Goal: Find specific page/section: Find specific page/section

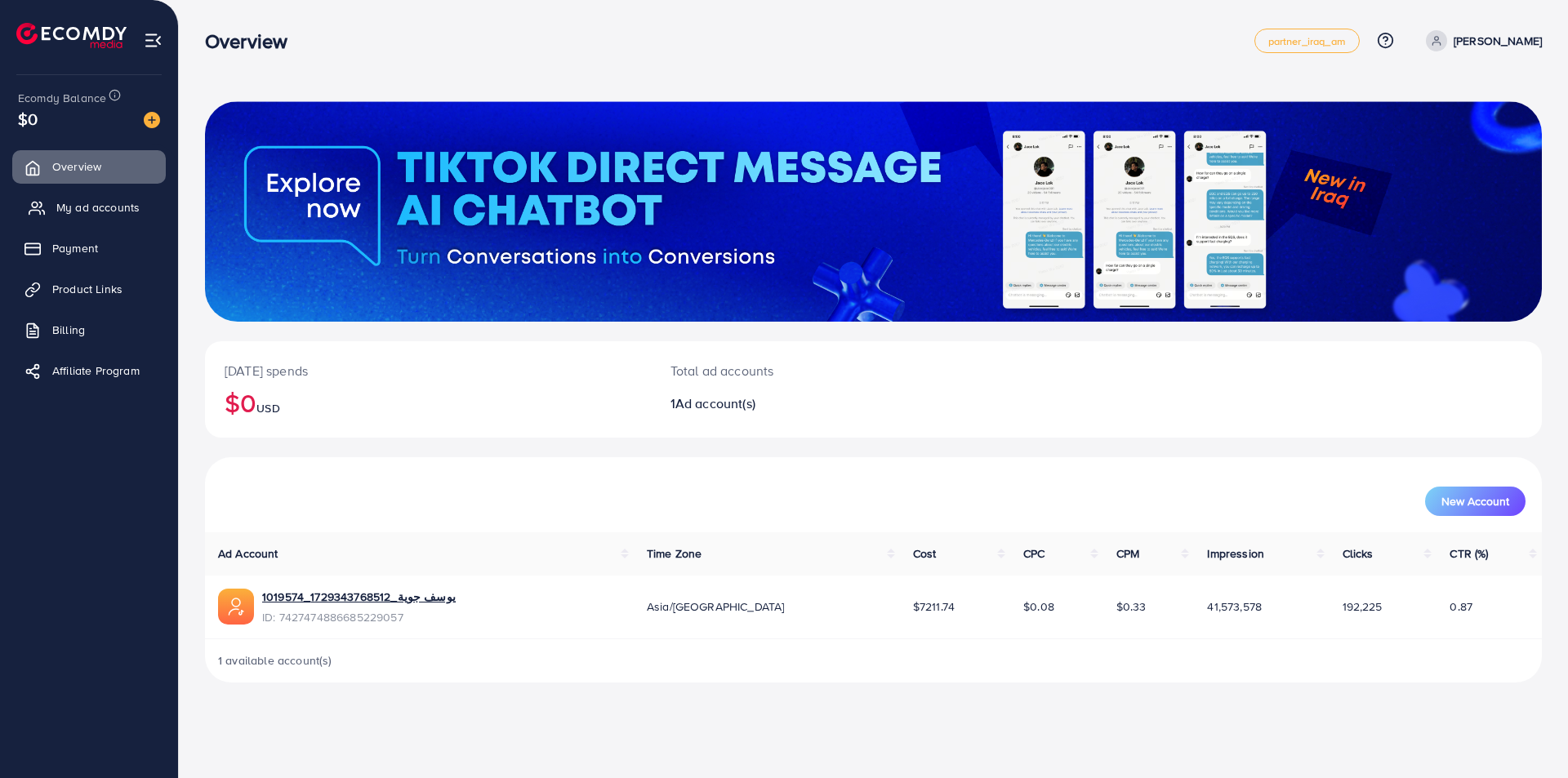
click at [106, 201] on span "My ad accounts" at bounding box center [98, 208] width 83 height 16
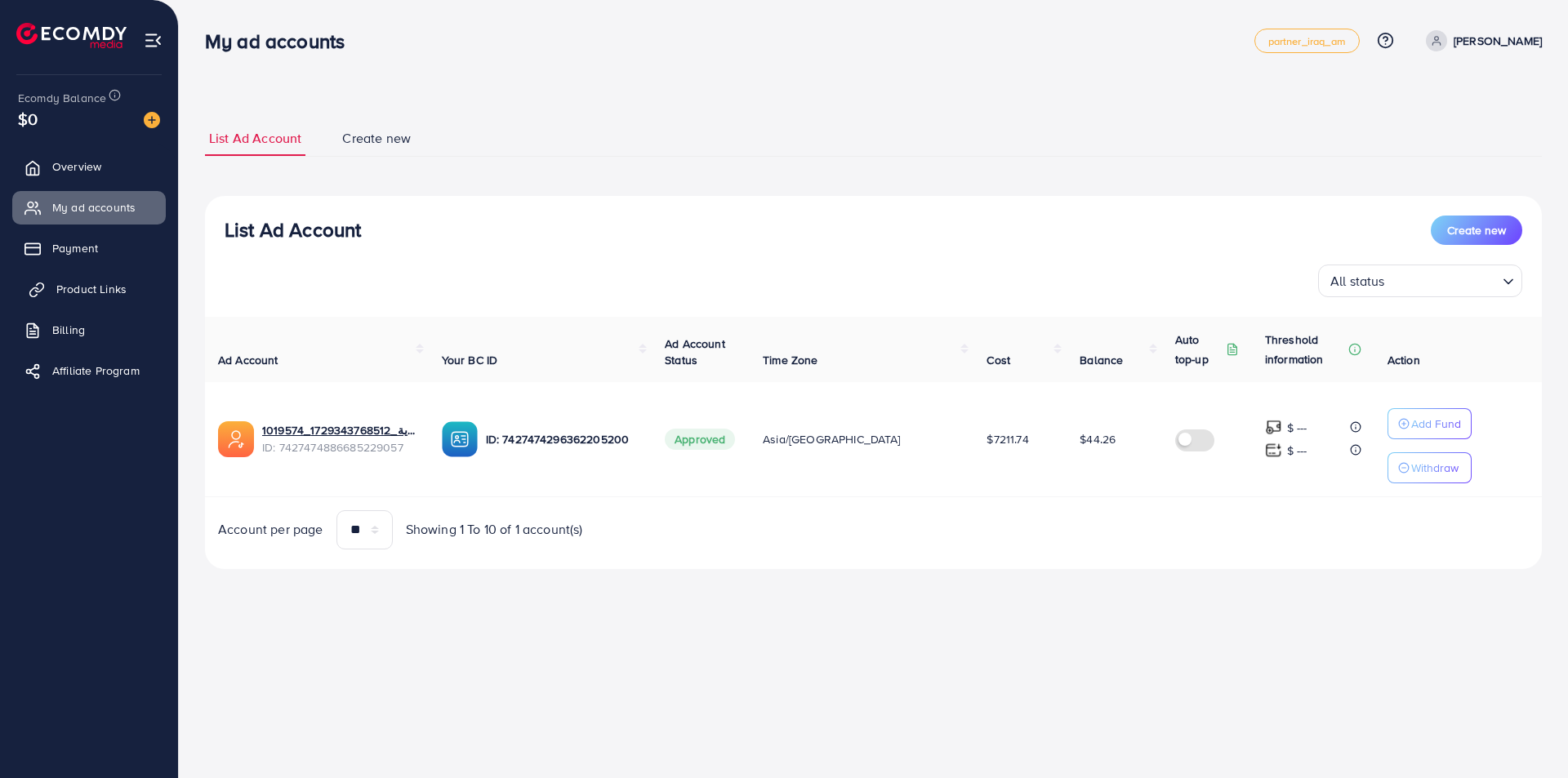
click at [89, 287] on span "Product Links" at bounding box center [91, 289] width 70 height 16
